Goal: Transaction & Acquisition: Purchase product/service

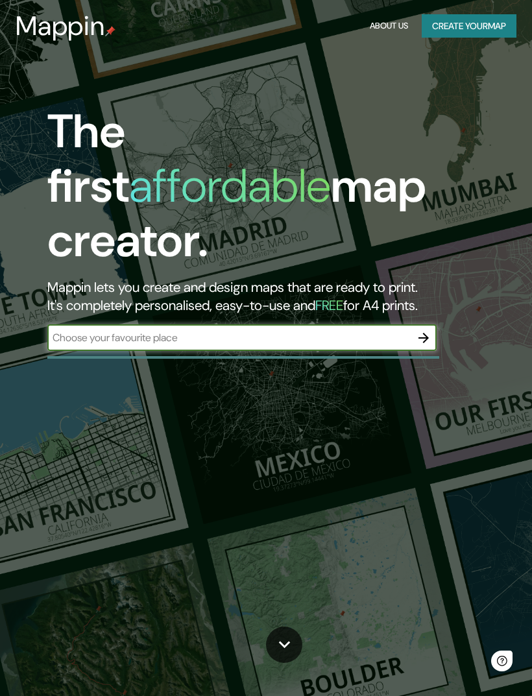
click at [292, 330] on input "text" at bounding box center [228, 337] width 363 height 15
type input "Chonchi"
click at [490, 27] on button "Create your map" at bounding box center [468, 26] width 95 height 24
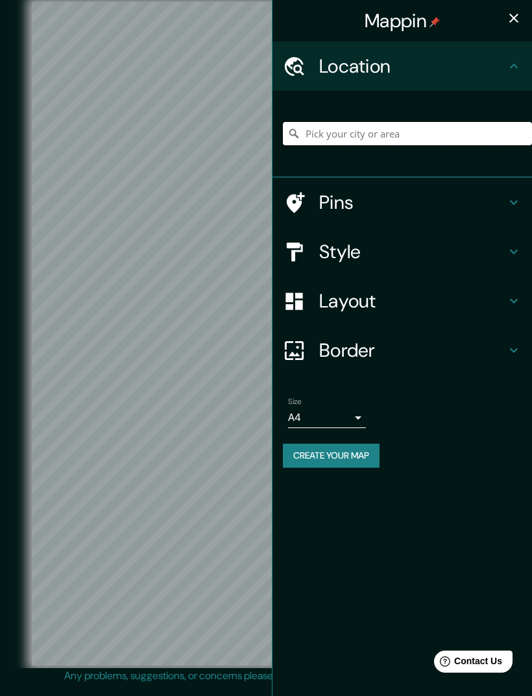
click at [410, 141] on input "Pick your city or area" at bounding box center [407, 133] width 249 height 23
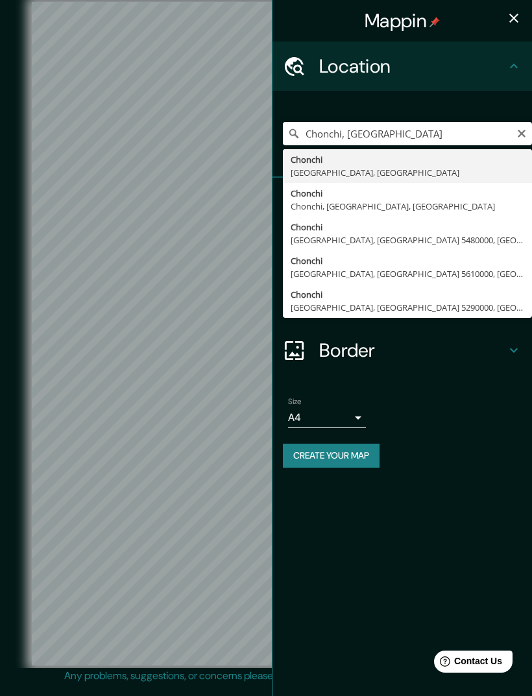
type input "Chonchi, Puerto Montt, Región de Los Lagos 5480000, Chile"
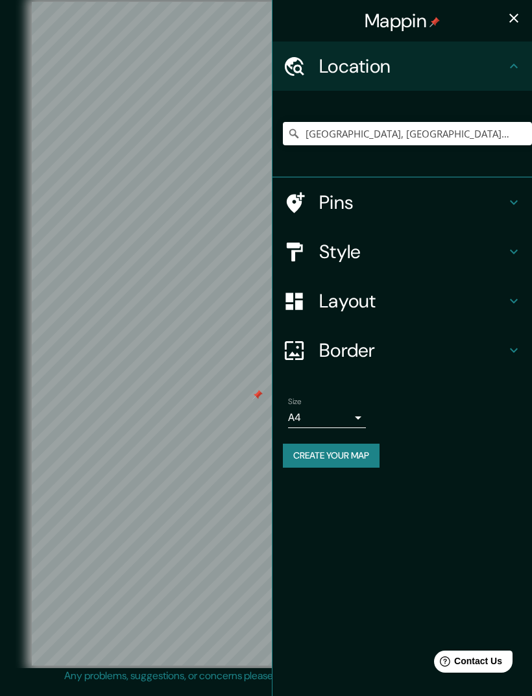
click at [413, 252] on h4 "Style" at bounding box center [412, 251] width 187 height 23
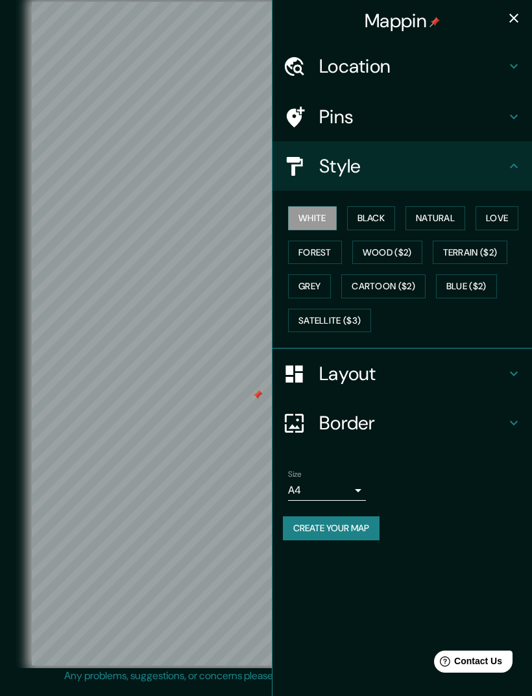
click at [375, 222] on button "Black" at bounding box center [371, 218] width 49 height 24
click at [417, 112] on h4 "Pins" at bounding box center [412, 116] width 187 height 23
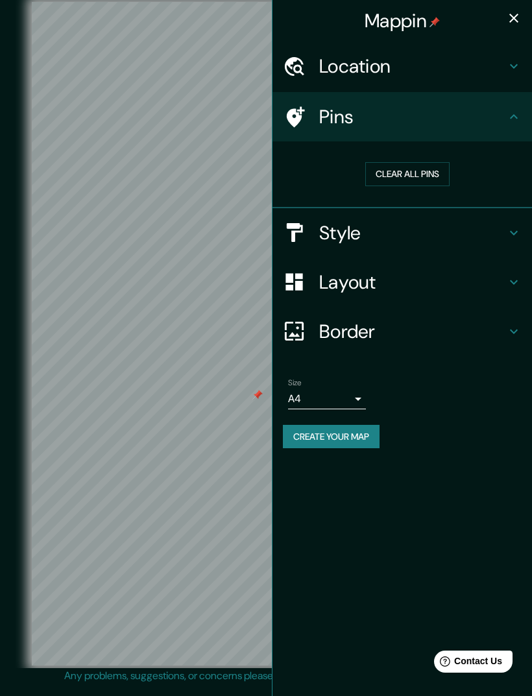
click at [475, 72] on h4 "Location" at bounding box center [412, 65] width 187 height 23
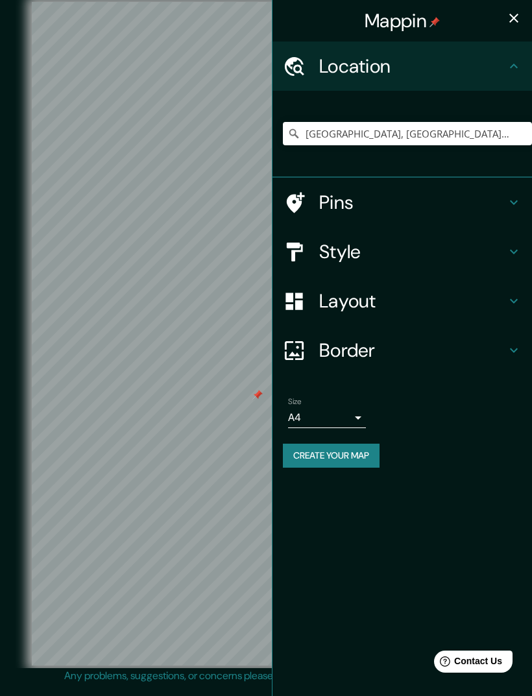
click at [383, 306] on h4 "Layout" at bounding box center [412, 300] width 187 height 23
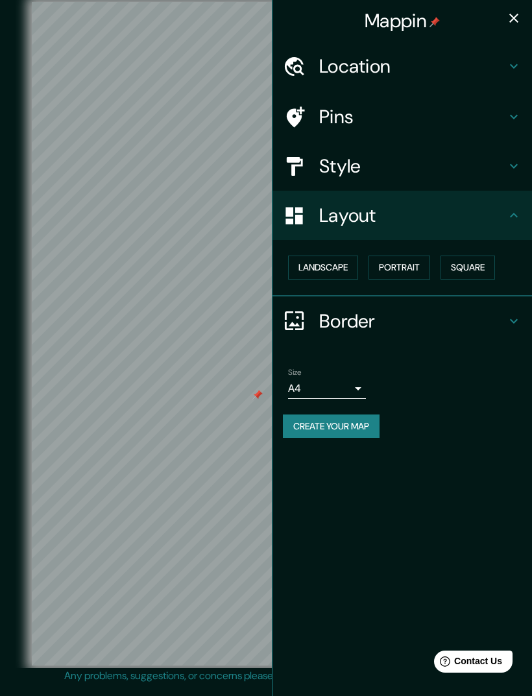
click at [334, 265] on button "Landscape" at bounding box center [323, 267] width 70 height 24
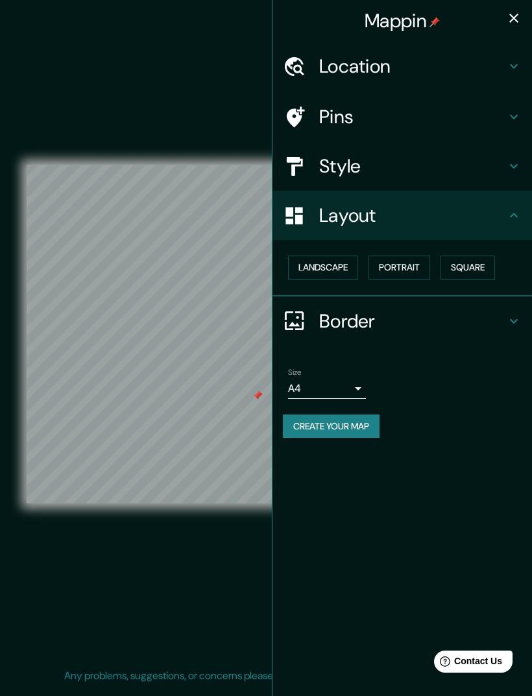
click at [333, 270] on button "Landscape" at bounding box center [323, 267] width 70 height 24
click at [526, 215] on div "Layout" at bounding box center [401, 215] width 259 height 49
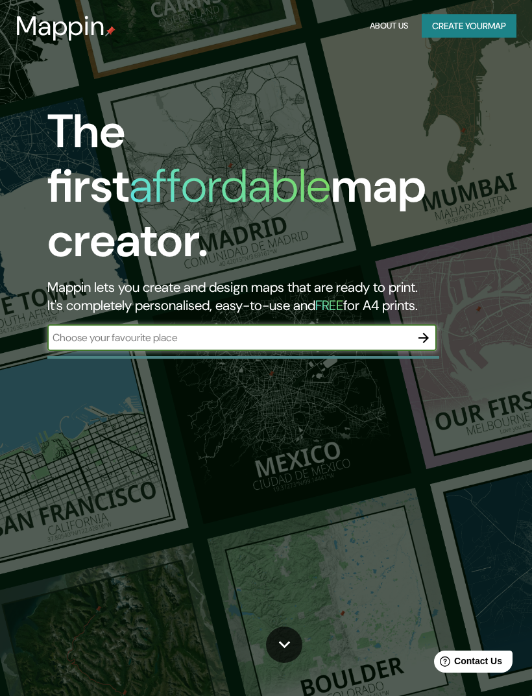
click at [493, 23] on button "Create your map" at bounding box center [468, 26] width 95 height 24
click at [466, 37] on button "Create your map" at bounding box center [468, 26] width 95 height 24
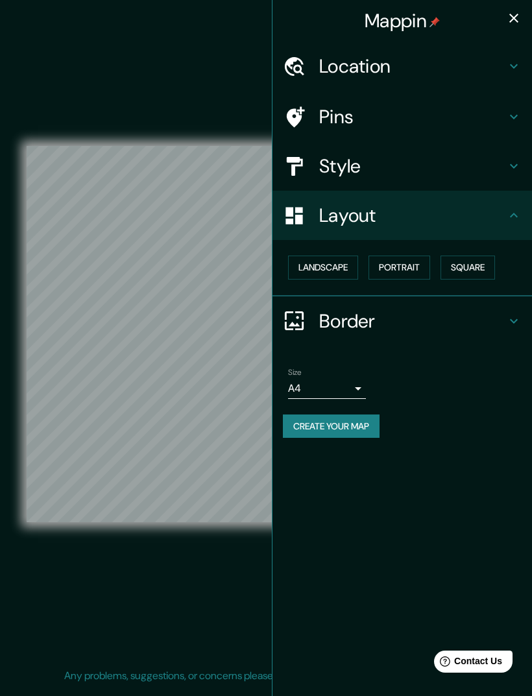
click at [449, 60] on h4 "Location" at bounding box center [412, 65] width 187 height 23
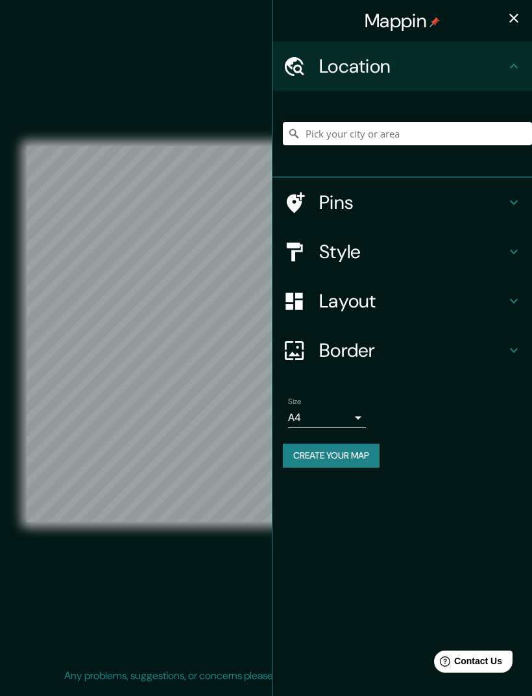
click at [421, 128] on input "Pick your city or area" at bounding box center [407, 133] width 249 height 23
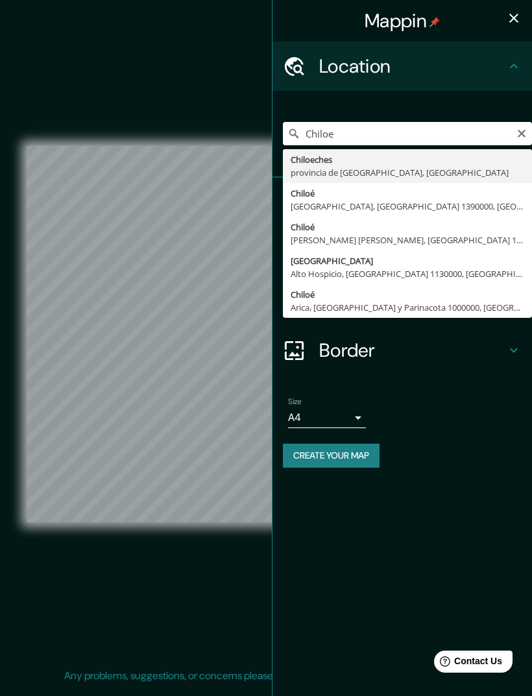
type input "Isla Chiloé, Alto Hospicio, Región de Tarapacá 1130000, Chile"
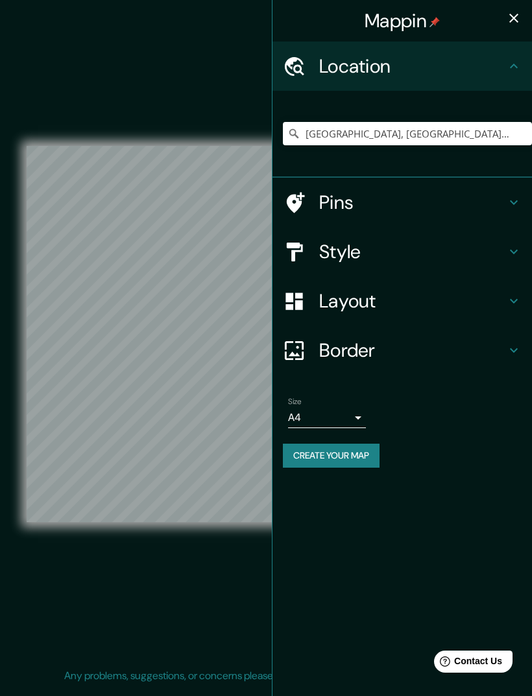
click at [517, 66] on icon at bounding box center [514, 66] width 16 height 16
click at [517, 11] on icon "button" at bounding box center [514, 18] width 16 height 16
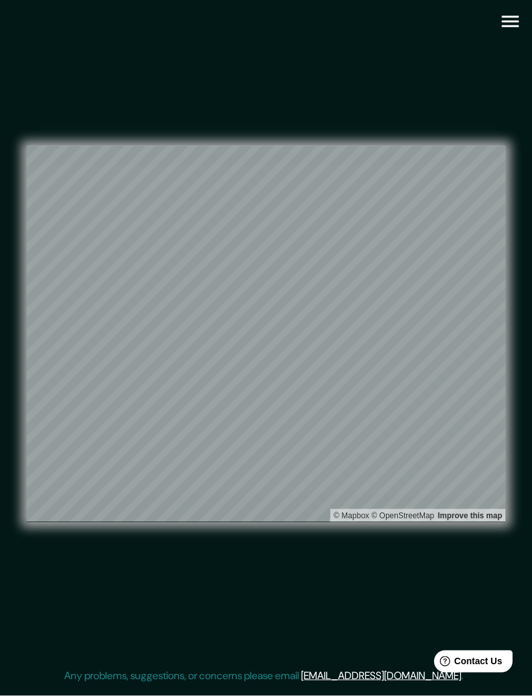
click at [504, 28] on icon "button" at bounding box center [510, 21] width 23 height 23
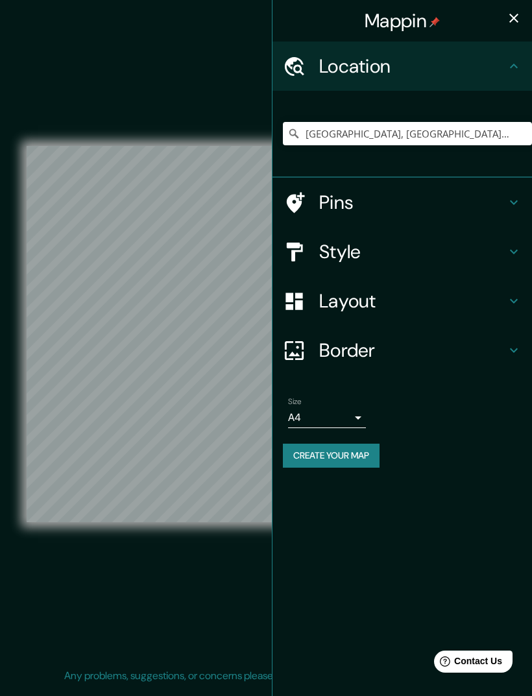
click at [358, 301] on h4 "Layout" at bounding box center [412, 300] width 187 height 23
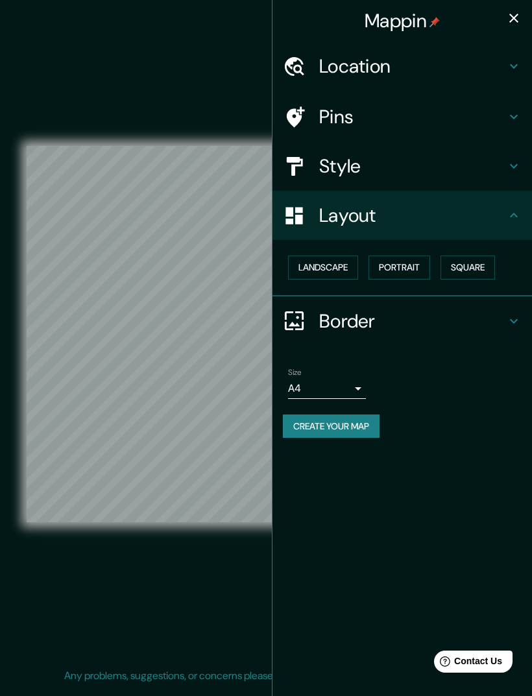
click at [329, 268] on button "Landscape" at bounding box center [323, 267] width 70 height 24
click at [410, 265] on button "Portrait" at bounding box center [399, 267] width 62 height 24
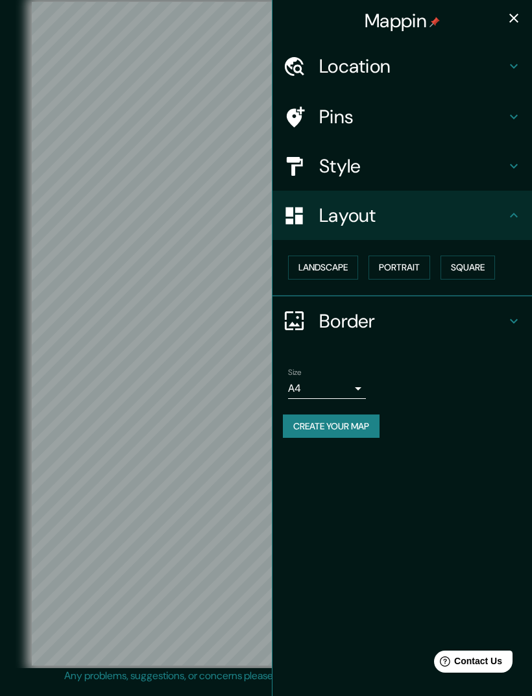
click at [462, 265] on button "Square" at bounding box center [467, 267] width 54 height 24
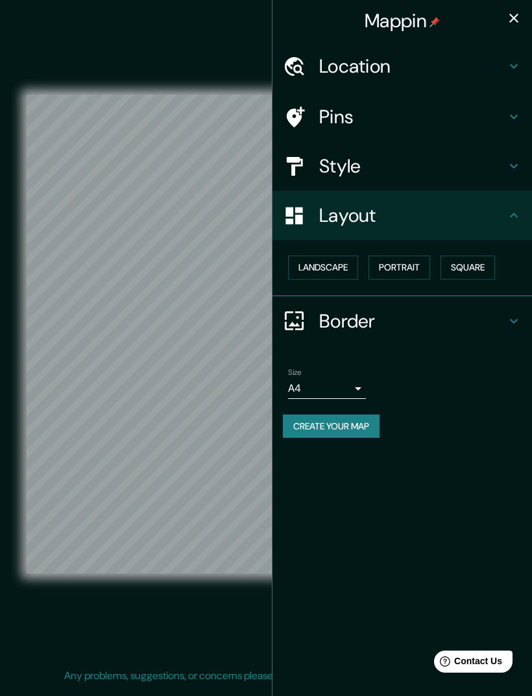
click at [339, 263] on button "Landscape" at bounding box center [323, 267] width 70 height 24
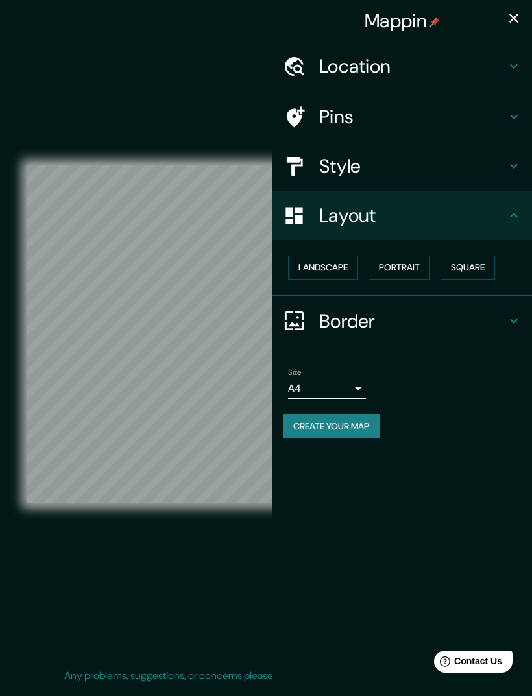
click at [335, 263] on button "Landscape" at bounding box center [323, 267] width 70 height 24
click at [390, 334] on div "Border" at bounding box center [401, 320] width 259 height 49
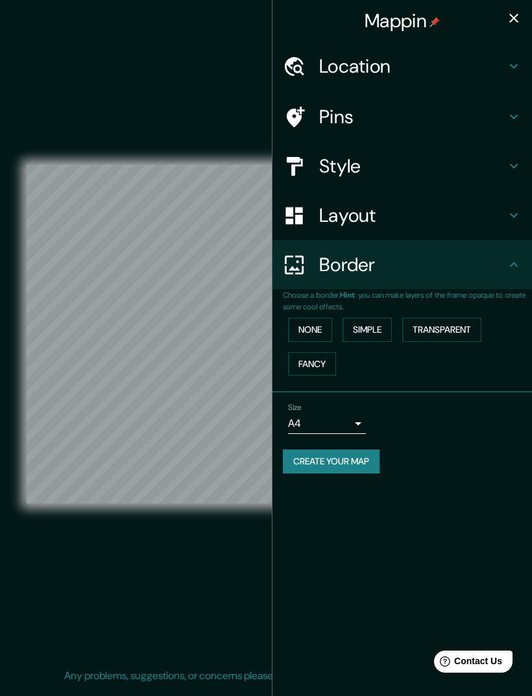
click at [314, 329] on button "None" at bounding box center [310, 330] width 44 height 24
click at [463, 217] on h4 "Layout" at bounding box center [412, 215] width 187 height 23
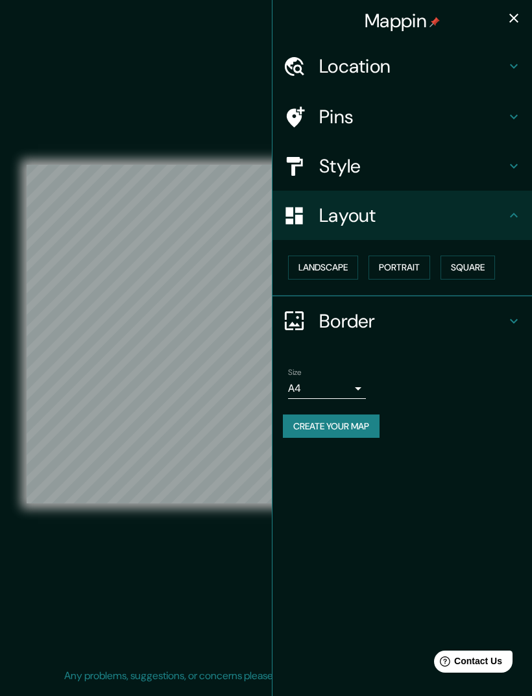
click at [347, 261] on button "Landscape" at bounding box center [323, 267] width 70 height 24
click at [346, 393] on body "Mappin Location Isla Chiloé, Alto Hospicio, Región de Tarapacá 1130000, Chile P…" at bounding box center [266, 348] width 532 height 696
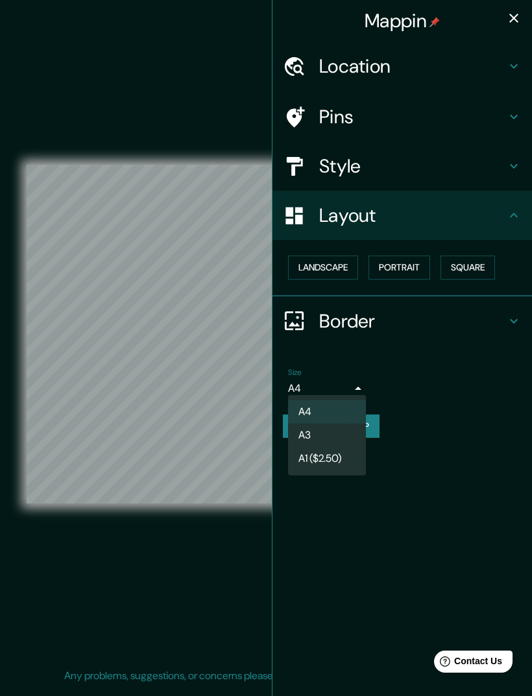
click at [316, 438] on li "A3" at bounding box center [327, 434] width 78 height 23
type input "a4"
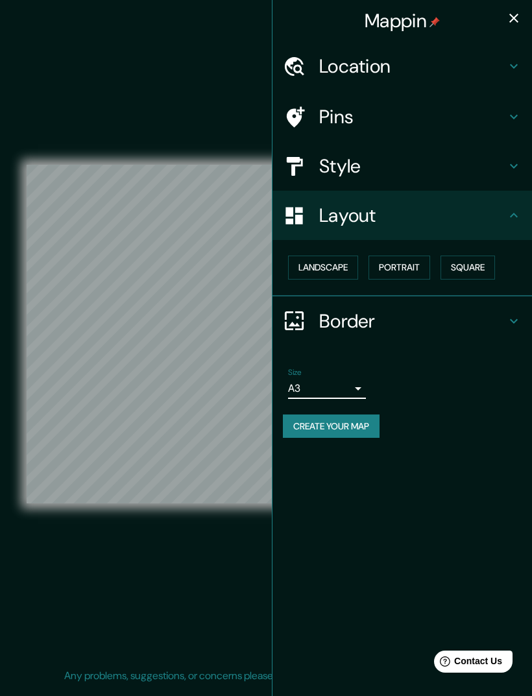
click at [504, 391] on div "Size A3 a4" at bounding box center [402, 382] width 239 height 41
click at [492, 63] on h4 "Location" at bounding box center [412, 65] width 187 height 23
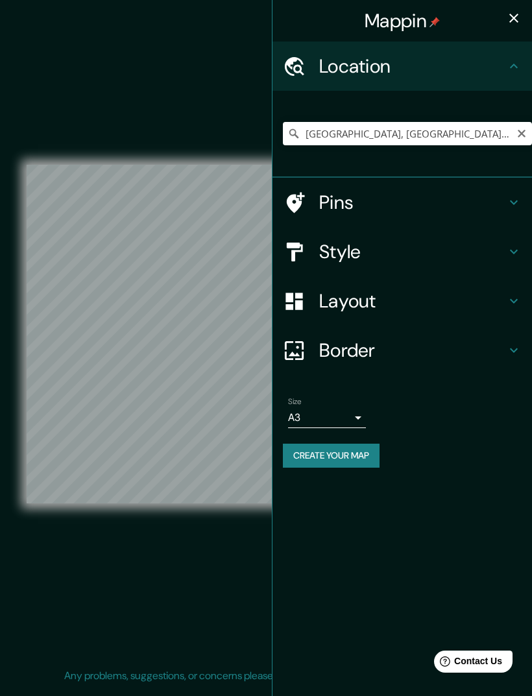
click at [519, 129] on icon "Clear" at bounding box center [521, 133] width 10 height 10
click at [460, 139] on input "Pick your city or area" at bounding box center [407, 133] width 249 height 23
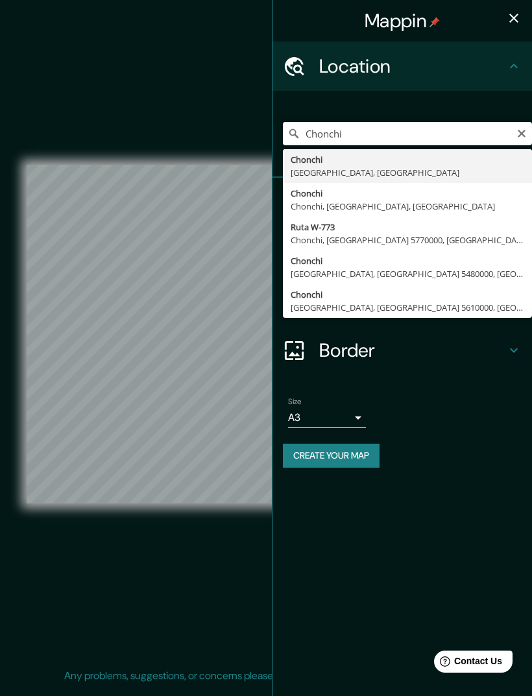
type input "Chonchi, Chonchi, Región de Los Lagos, Chile"
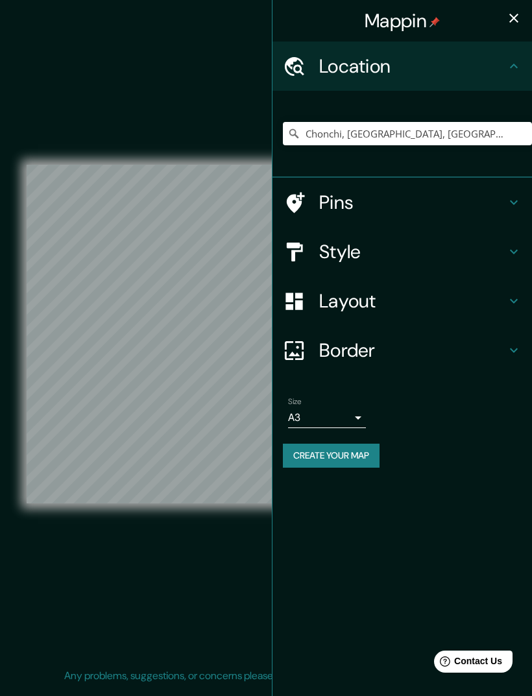
click at [512, 21] on icon "button" at bounding box center [514, 18] width 16 height 16
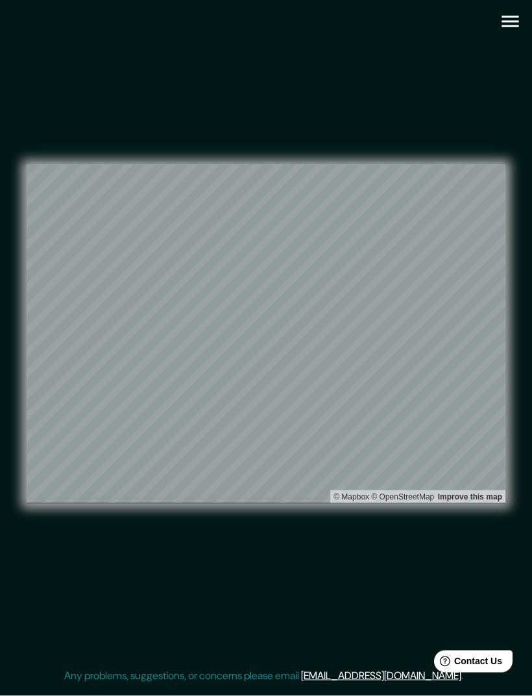
scroll to position [3, 0]
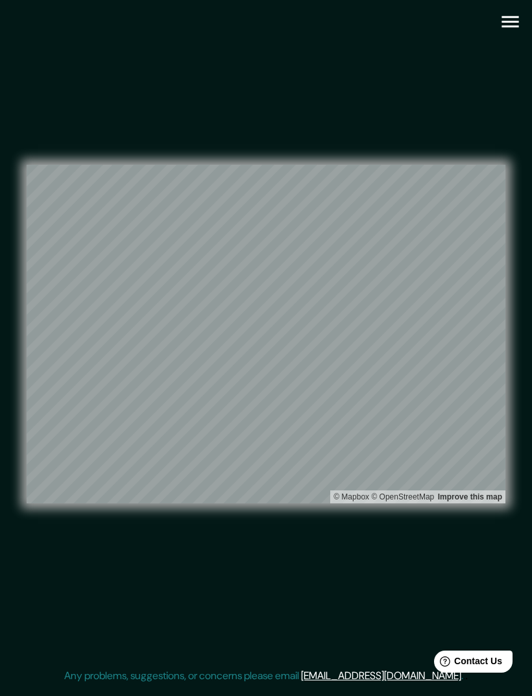
click at [511, 18] on icon "button" at bounding box center [510, 21] width 23 height 23
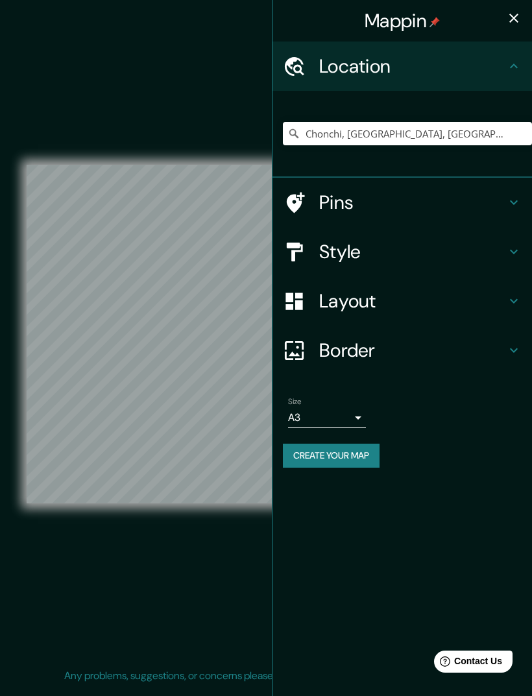
click at [431, 21] on img at bounding box center [434, 22] width 10 height 10
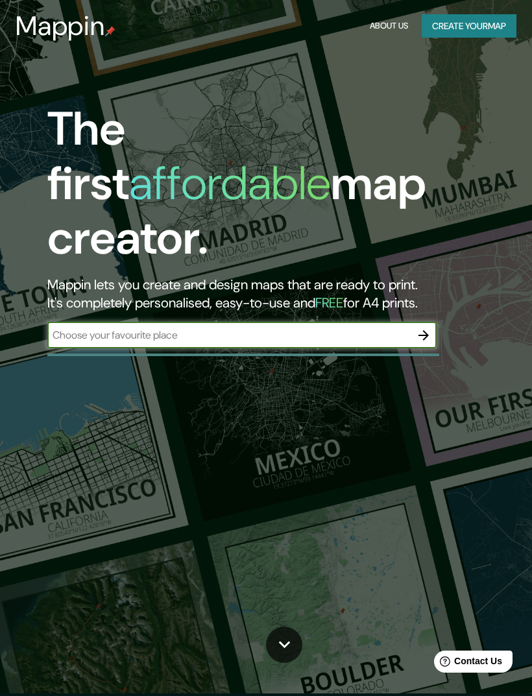
scroll to position [2, 0]
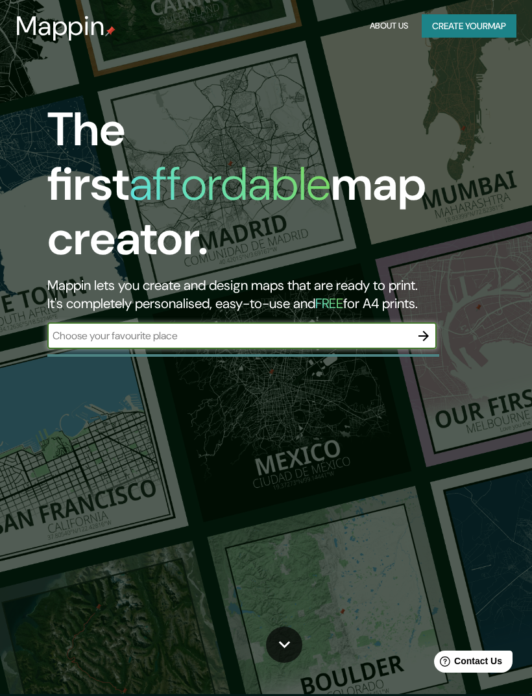
click at [473, 25] on button "Create your map" at bounding box center [468, 26] width 95 height 24
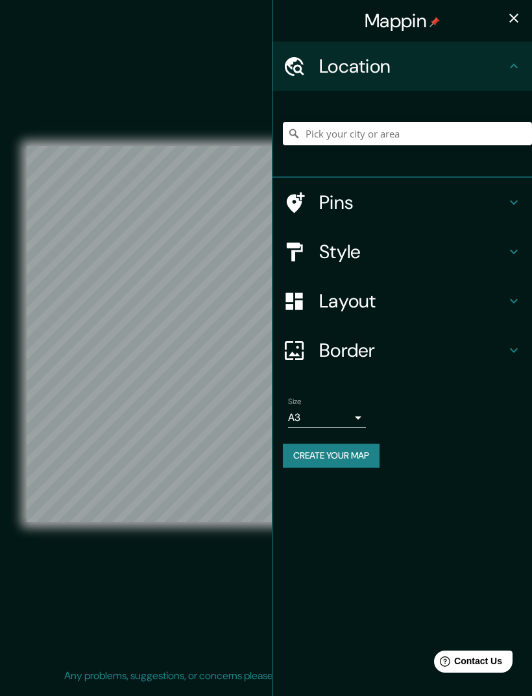
scroll to position [3, 0]
click at [429, 298] on h4 "Layout" at bounding box center [412, 300] width 187 height 23
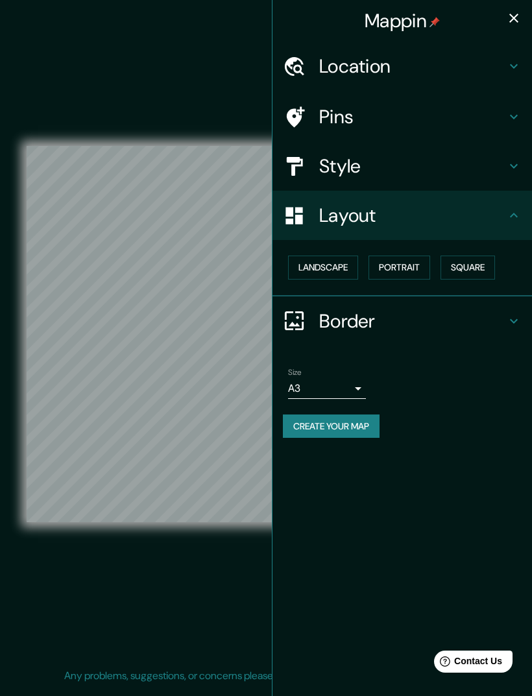
click at [490, 269] on button "Square" at bounding box center [467, 267] width 54 height 24
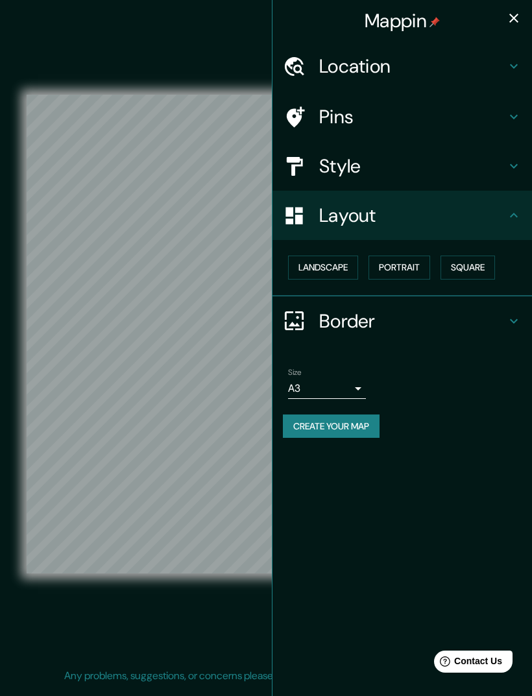
click at [417, 265] on button "Portrait" at bounding box center [399, 267] width 62 height 24
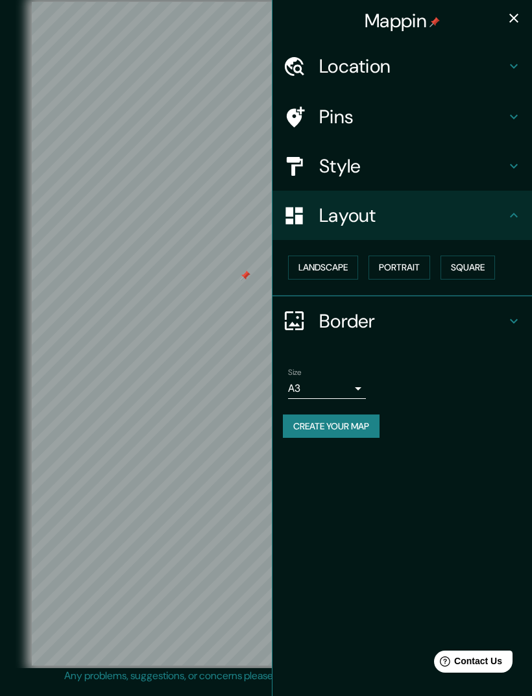
click at [394, 171] on h4 "Style" at bounding box center [412, 165] width 187 height 23
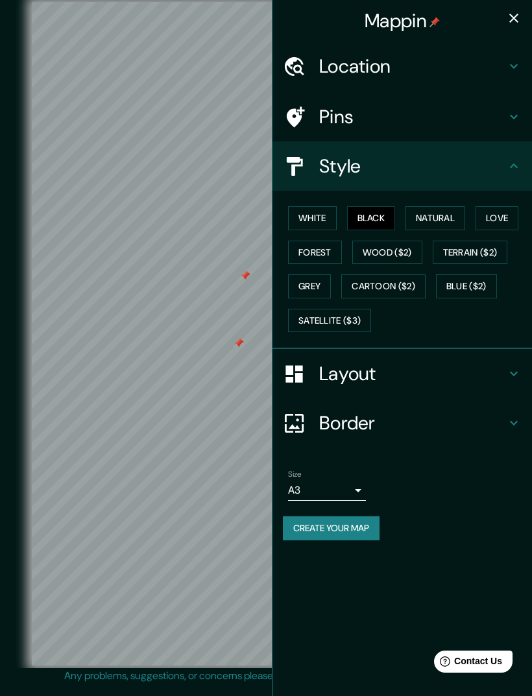
click at [233, 348] on div at bounding box center [238, 343] width 10 height 10
click at [242, 269] on div at bounding box center [247, 264] width 10 height 10
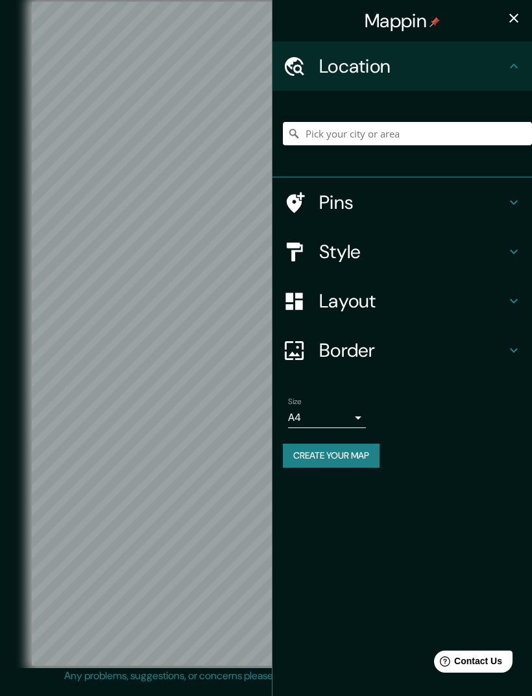
click at [434, 255] on h4 "Style" at bounding box center [412, 251] width 187 height 23
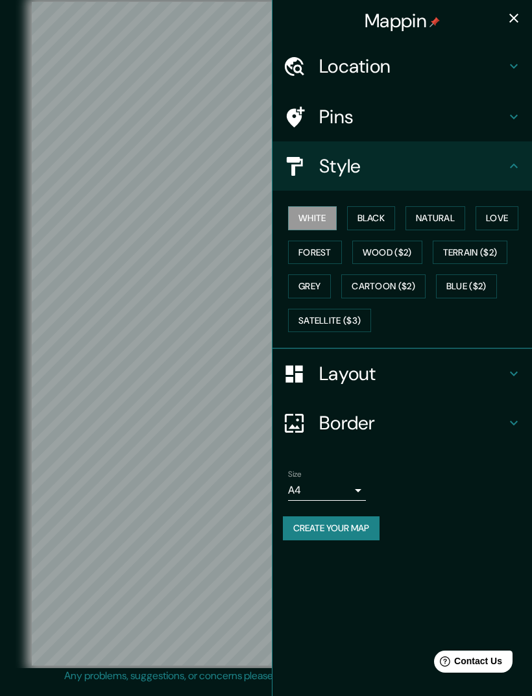
click at [392, 219] on button "Black" at bounding box center [371, 218] width 49 height 24
click at [515, 25] on icon "button" at bounding box center [514, 18] width 16 height 16
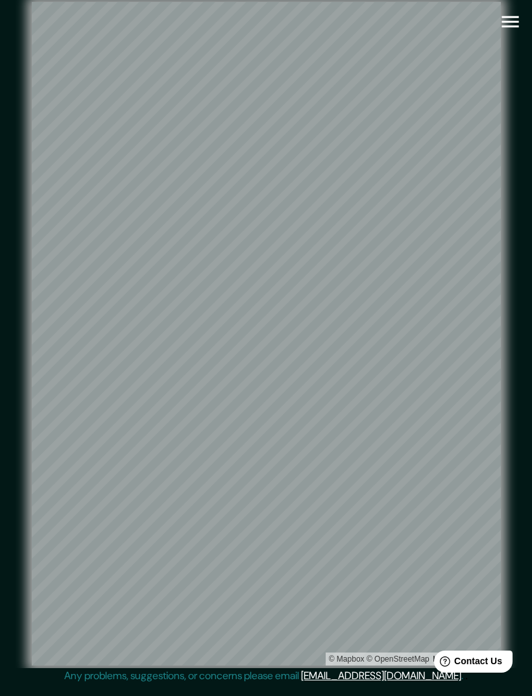
click at [511, 24] on icon "button" at bounding box center [510, 21] width 23 height 23
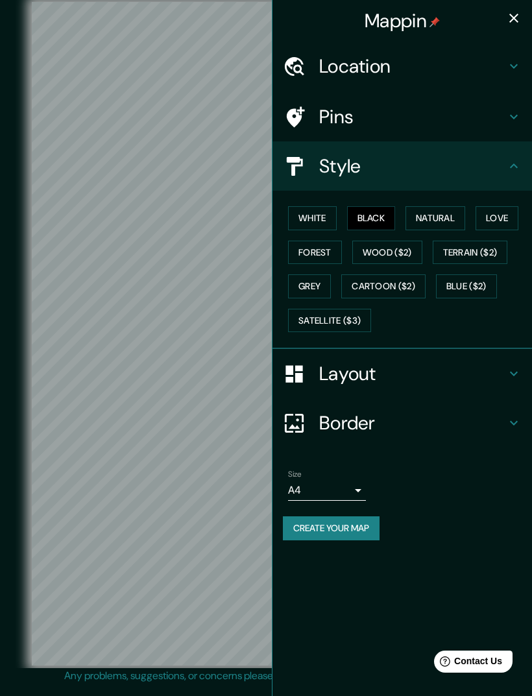
click at [404, 62] on h4 "Location" at bounding box center [412, 65] width 187 height 23
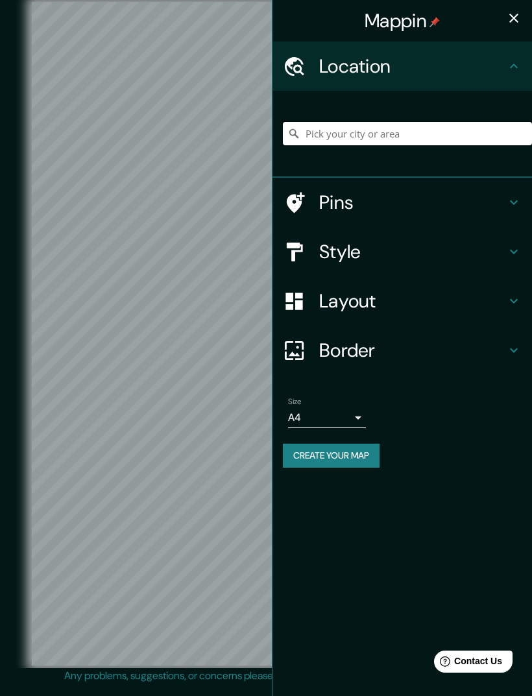
click at [445, 136] on input "Pick your city or area" at bounding box center [407, 133] width 249 height 23
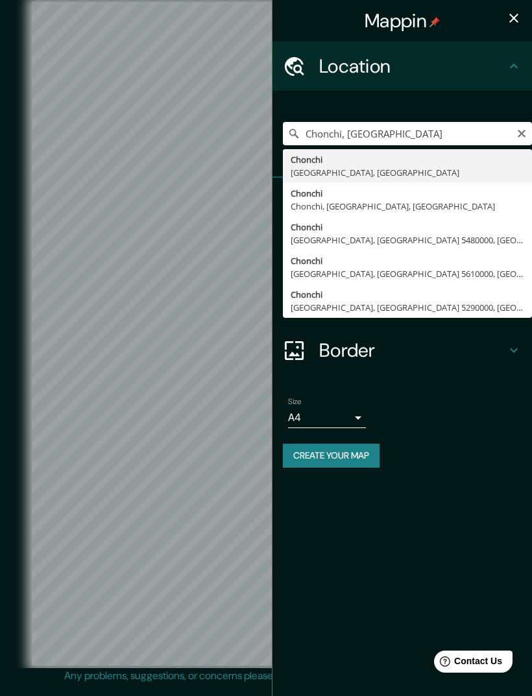
type input "Chonchi, Chonchi, Región de Los Lagos, Chile"
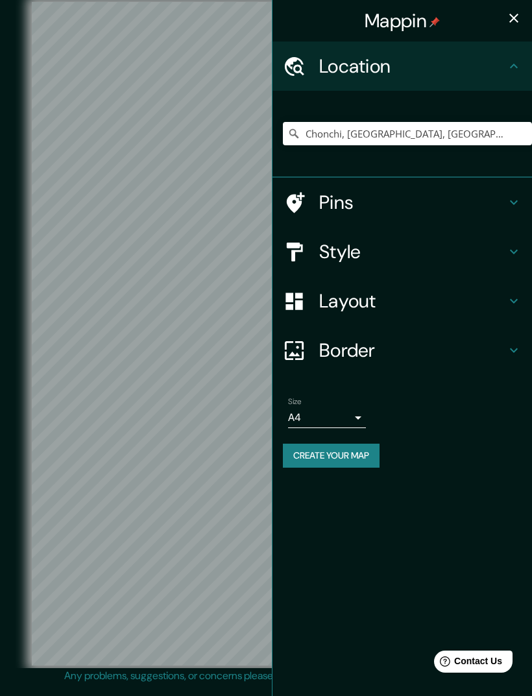
click at [516, 19] on icon "button" at bounding box center [514, 18] width 16 height 16
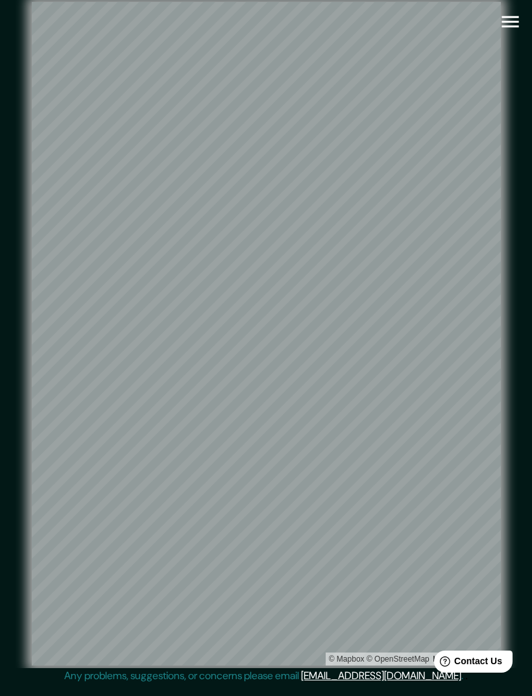
click at [513, 22] on icon "button" at bounding box center [509, 22] width 17 height 12
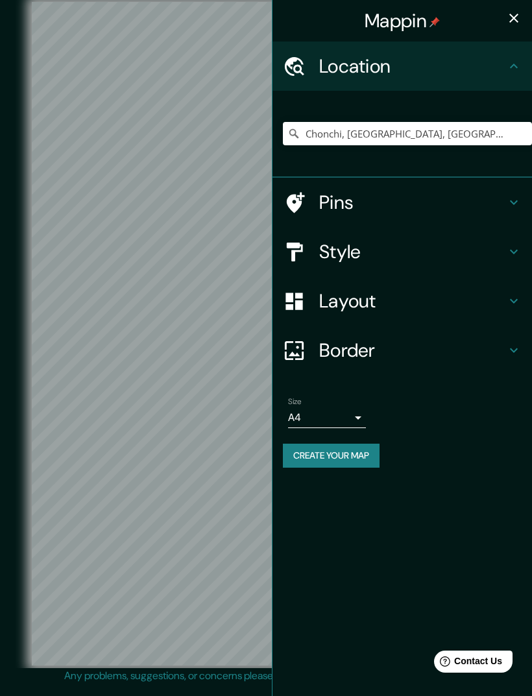
click at [357, 416] on body "Mappin Location Chonchi, Chonchi, Región de Los Lagos, Chile Pins Style Layout …" at bounding box center [266, 348] width 532 height 696
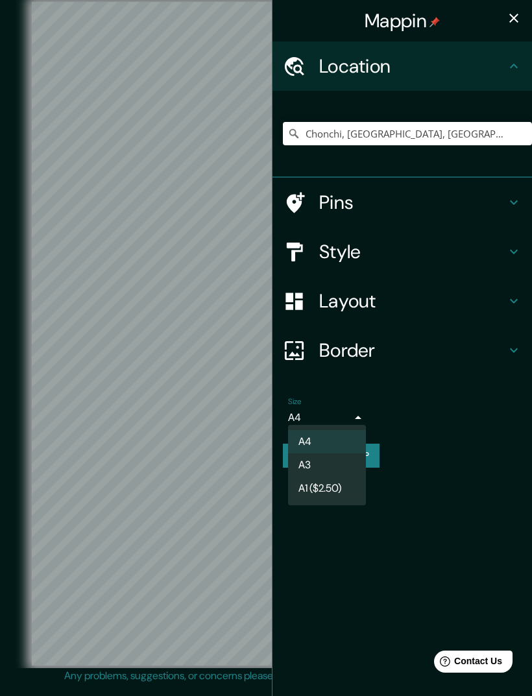
click at [316, 462] on li "A3" at bounding box center [327, 464] width 78 height 23
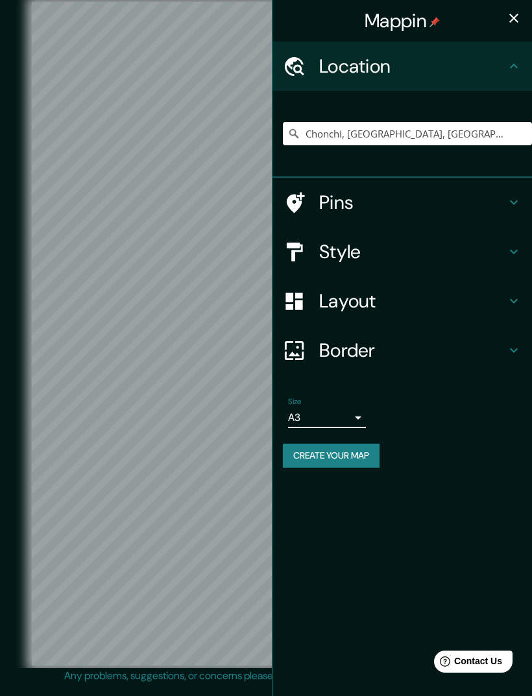
click at [517, 21] on icon "button" at bounding box center [513, 18] width 9 height 9
